Goal: Check status

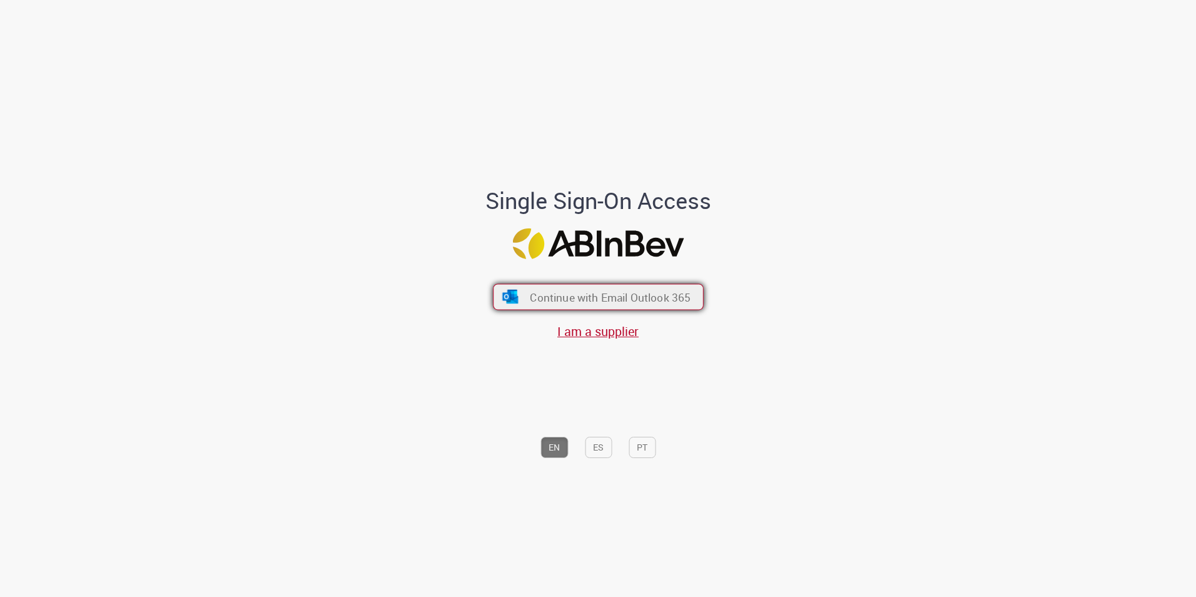
click at [670, 292] on span "Continue with Email Outlook 365" at bounding box center [610, 297] width 161 height 14
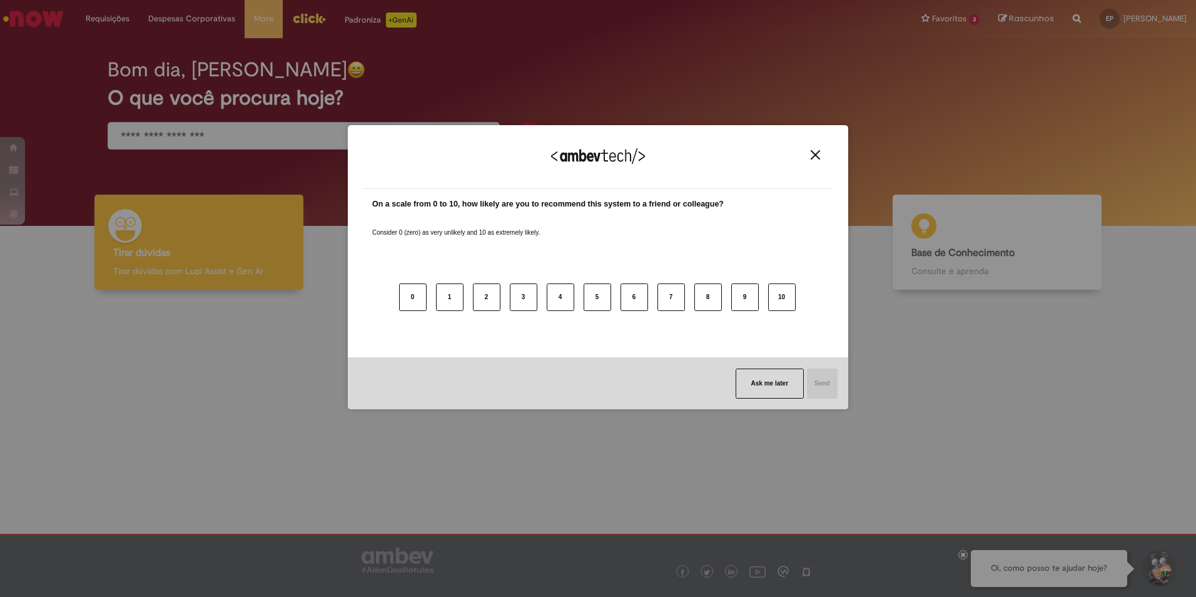
click at [807, 151] on div "We appreciate your feedback!" at bounding box center [598, 164] width 471 height 49
click at [824, 153] on button "Close" at bounding box center [815, 155] width 17 height 11
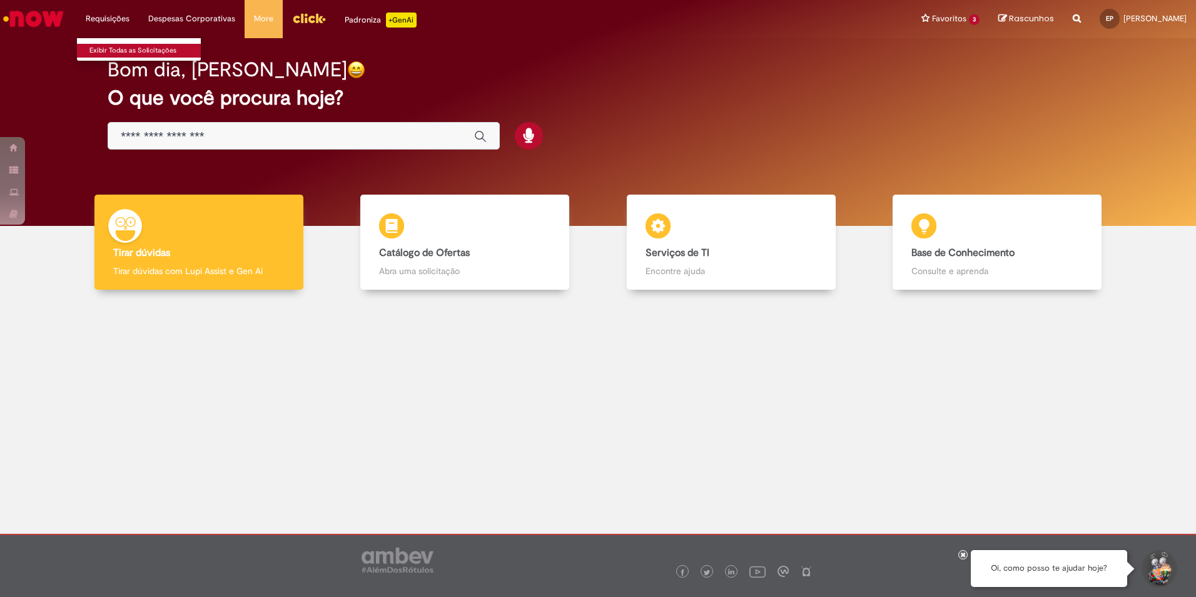
click at [108, 48] on link "Exibir Todas as Solicitações" at bounding box center [146, 51] width 138 height 14
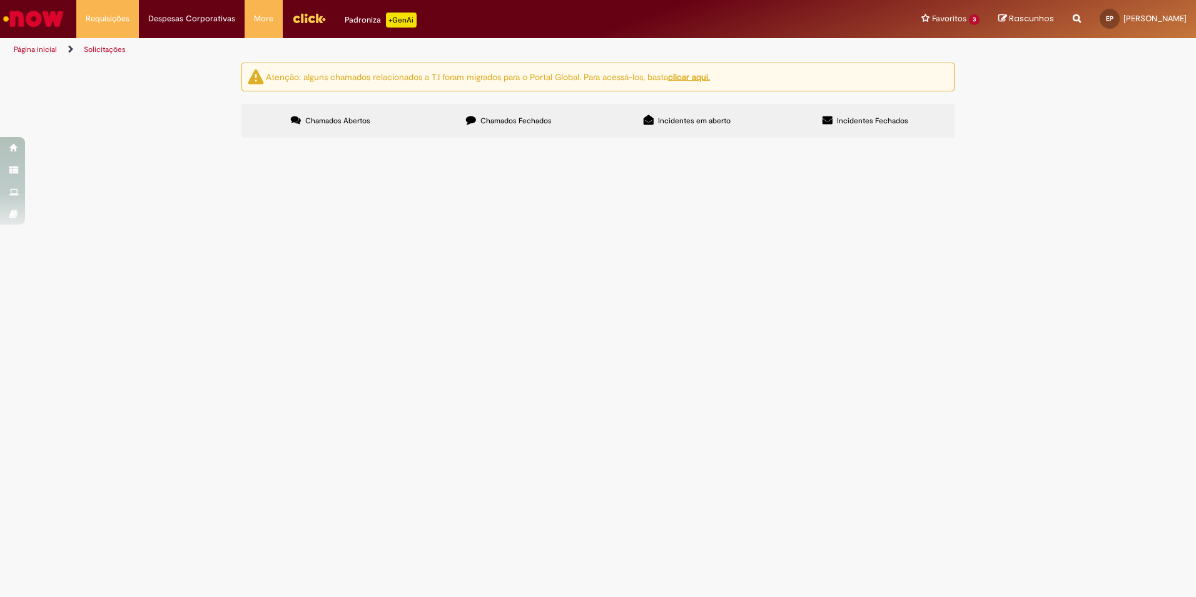
click at [491, 121] on span "Chamados Fechados" at bounding box center [516, 121] width 71 height 10
click at [0, 0] on span "Boa noite. Ainda não consigo visualizar o saldo do meu FGTS junto à Ambev. Pode…" at bounding box center [0, 0] width 0 height 0
click at [361, 244] on main "Solicitações Atenção: alguns chamados relacionados a T.I foram migrados para o …" at bounding box center [598, 329] width 1196 height 535
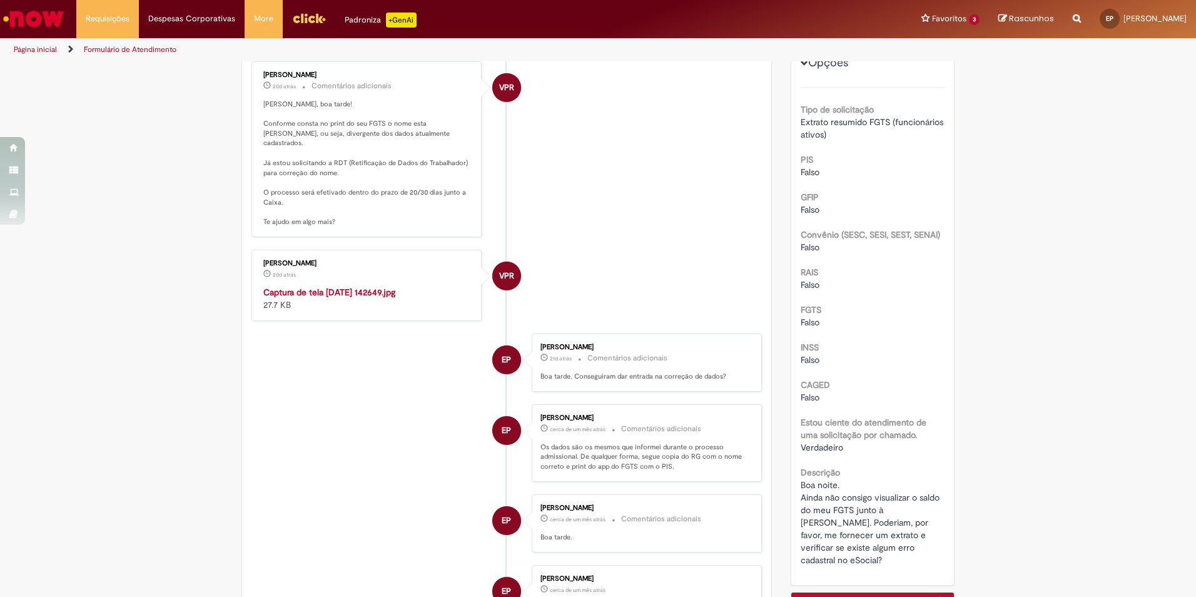
scroll to position [135, 0]
